Goal: Participate in discussion: Engage in conversation with other users on a specific topic

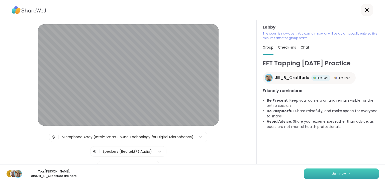
click at [351, 171] on button "Join now" at bounding box center [341, 174] width 75 height 11
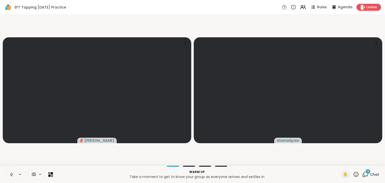
click at [366, 175] on icon at bounding box center [365, 175] width 6 height 6
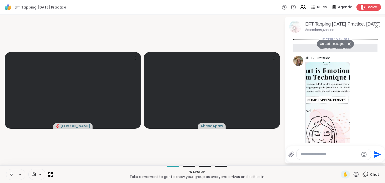
scroll to position [229, 0]
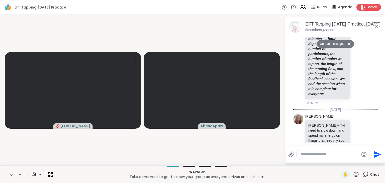
click at [339, 45] on button "Unread messages" at bounding box center [331, 44] width 29 height 8
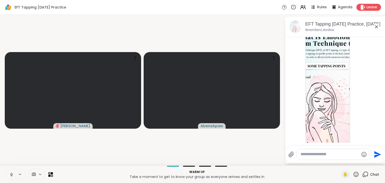
scroll to position [0, 0]
click at [383, 23] on div "EFT Tapping Saturday Practice, Oct 11 8 members, 4 online" at bounding box center [335, 27] width 100 height 20
click at [12, 177] on icon at bounding box center [11, 175] width 5 height 5
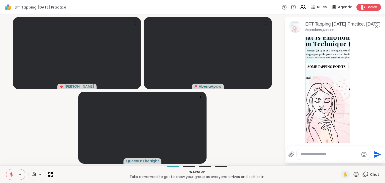
click at [377, 27] on icon at bounding box center [376, 26] width 3 height 3
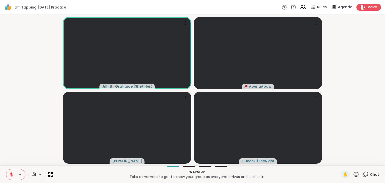
click at [9, 176] on button at bounding box center [11, 175] width 10 height 11
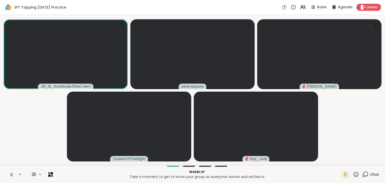
click at [9, 174] on button at bounding box center [11, 175] width 10 height 11
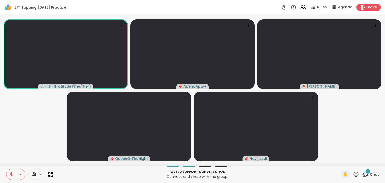
click at [365, 174] on icon at bounding box center [365, 175] width 6 height 6
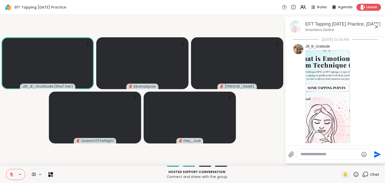
scroll to position [277, 0]
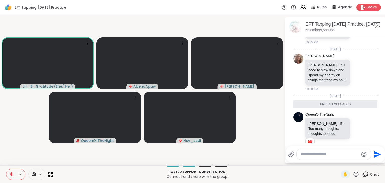
click at [334, 153] on textarea "Type your message" at bounding box center [330, 154] width 58 height 5
type textarea "*"
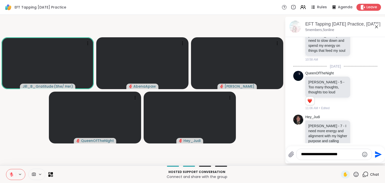
scroll to position [314, 0]
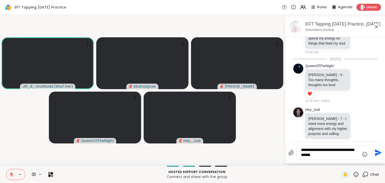
type textarea "**********"
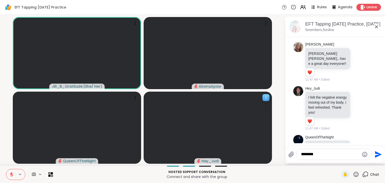
scroll to position [549, 0]
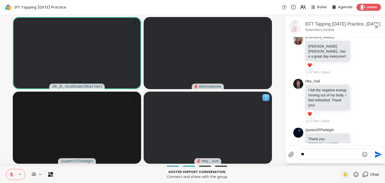
type textarea "*"
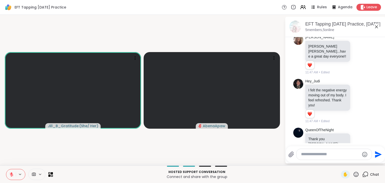
click at [10, 174] on icon at bounding box center [11, 175] width 5 height 5
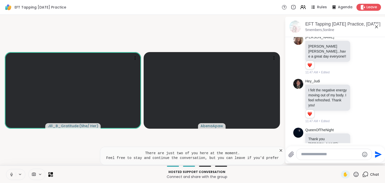
click at [11, 175] on icon at bounding box center [11, 175] width 5 height 5
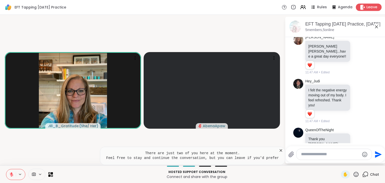
click at [370, 7] on span "Leave" at bounding box center [372, 7] width 11 height 5
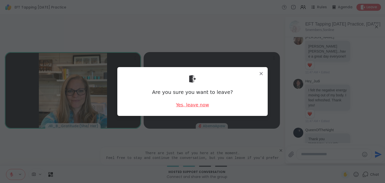
click at [203, 106] on div "Yes, leave now" at bounding box center [192, 105] width 33 height 6
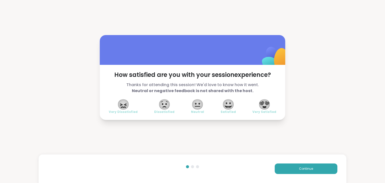
click at [262, 112] on span "Very Satisfied" at bounding box center [265, 112] width 24 height 4
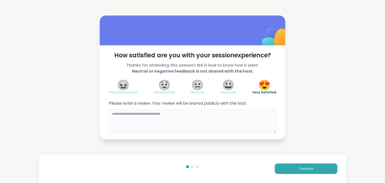
click at [241, 121] on textarea at bounding box center [193, 122] width 168 height 24
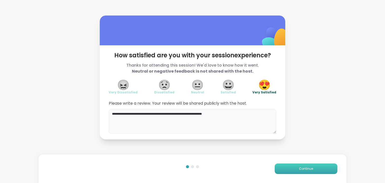
type textarea "**********"
click at [295, 167] on button "Continue" at bounding box center [306, 169] width 63 height 11
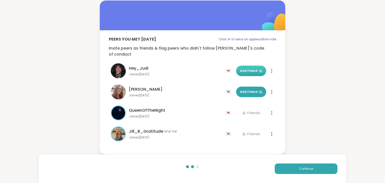
click at [255, 73] on button "Add Friend" at bounding box center [251, 71] width 30 height 11
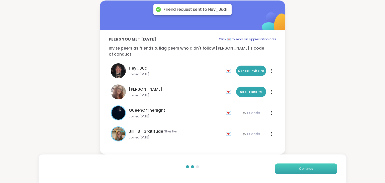
click at [312, 168] on span "Continue" at bounding box center [306, 169] width 14 height 5
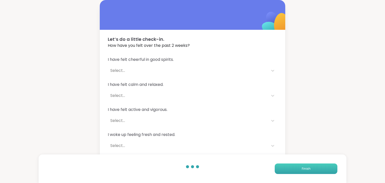
click at [311, 168] on button "Finish" at bounding box center [306, 169] width 63 height 11
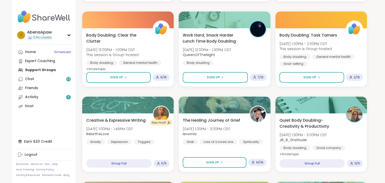
scroll to position [225, 0]
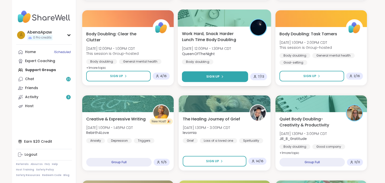
click at [221, 77] on icon at bounding box center [222, 76] width 3 height 3
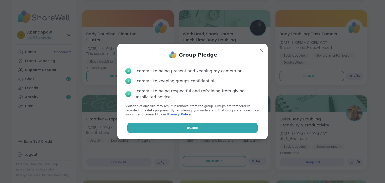
click at [205, 126] on button "Agree" at bounding box center [192, 128] width 131 height 11
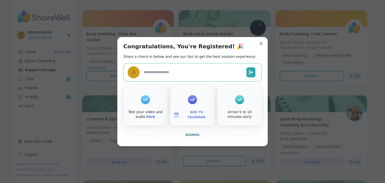
type textarea "*"
click at [188, 133] on span "Dismiss" at bounding box center [193, 135] width 14 height 4
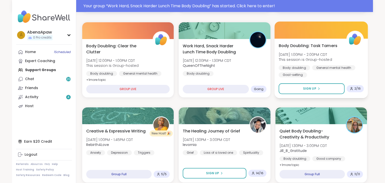
scroll to position [237, 0]
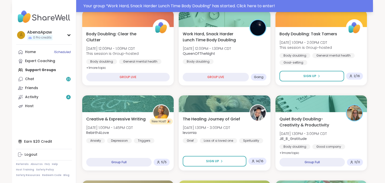
click at [202, 7] on div "Your group “ Work Hard, Snack Harder Lunch Time Body Doubling ” has started. Cl…" at bounding box center [227, 6] width 287 height 6
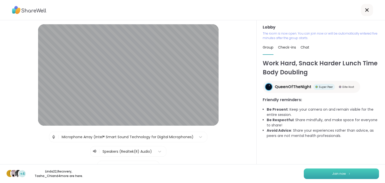
click at [317, 174] on button "Join now" at bounding box center [341, 174] width 75 height 11
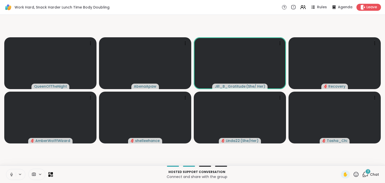
click at [11, 173] on icon at bounding box center [11, 175] width 5 height 5
